Goal: Find specific page/section: Find specific page/section

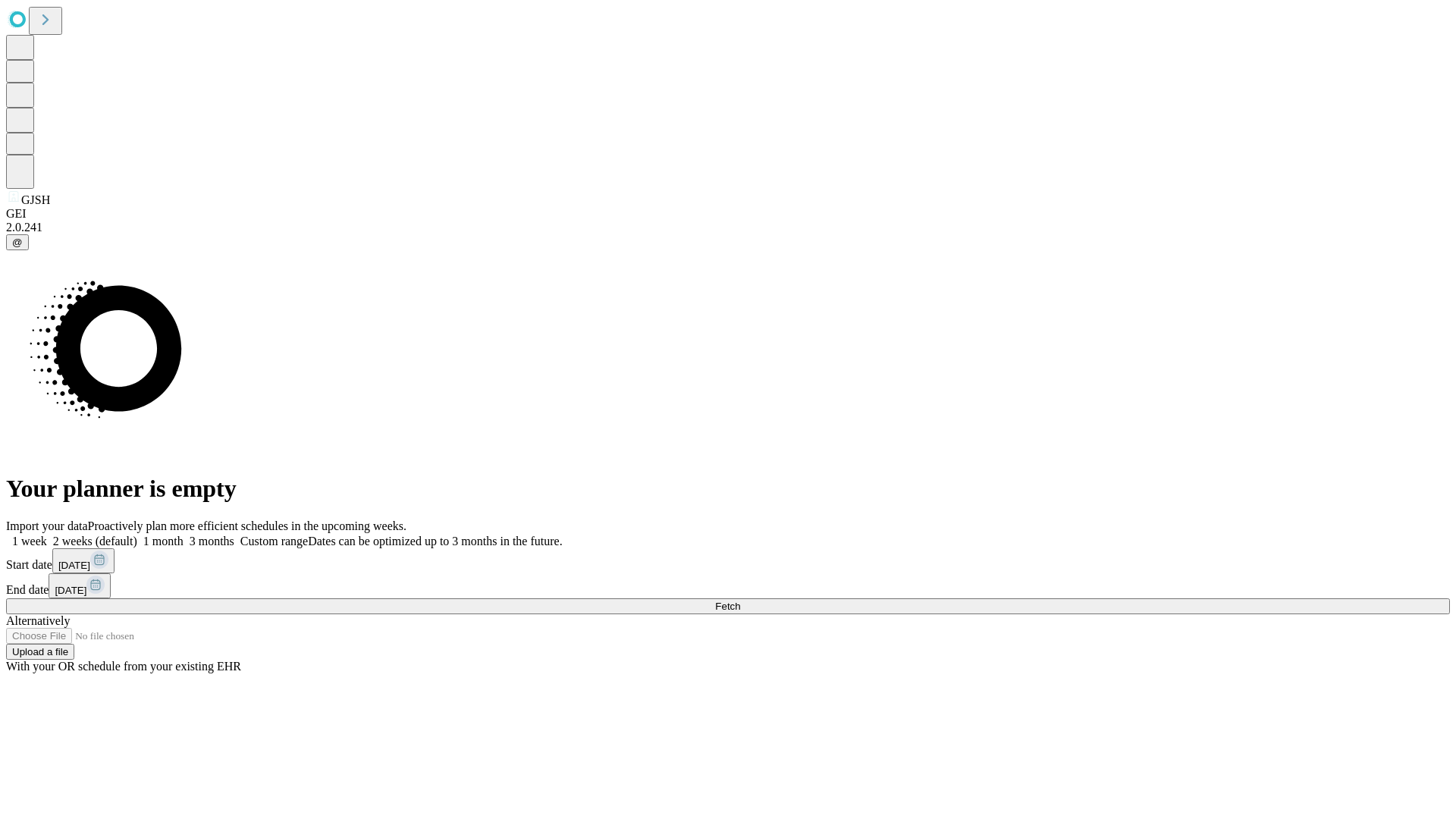
click at [740, 600] on span "Fetch" at bounding box center [727, 605] width 25 height 11
